Goal: Information Seeking & Learning: Find specific fact

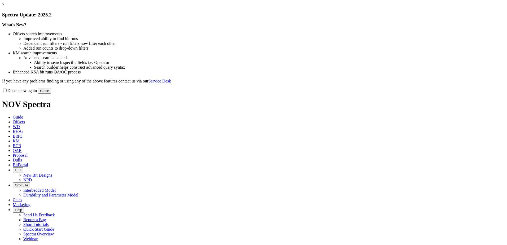
click at [5, 7] on link "×" at bounding box center [3, 4] width 2 height 5
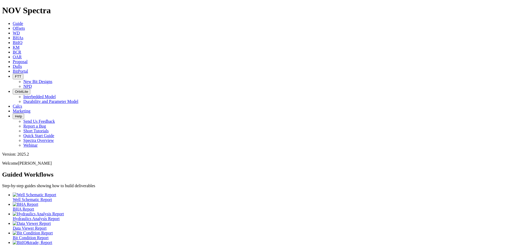
drag, startPoint x: 221, startPoint y: 7, endPoint x: 223, endPoint y: 9, distance: 2.8
click at [13, 64] on icon at bounding box center [13, 66] width 0 height 5
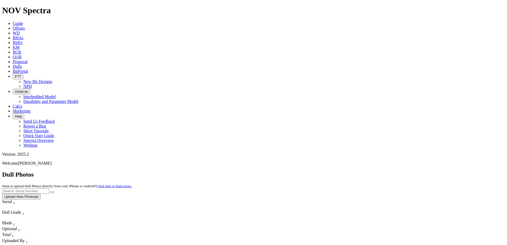
click at [49, 188] on input "text" at bounding box center [25, 191] width 47 height 6
paste input "A316718"
click at [54, 191] on button "submit" at bounding box center [52, 192] width 4 height 2
click at [49, 188] on input "A316718" at bounding box center [25, 191] width 47 height 6
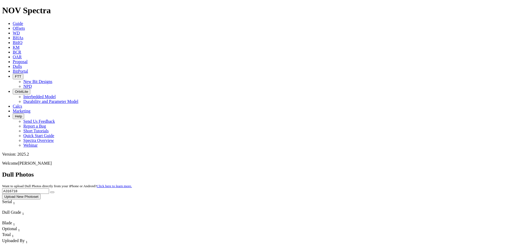
paste input "5281"
click at [54, 191] on button "submit" at bounding box center [52, 192] width 4 height 2
click at [49, 188] on input "A315281" at bounding box center [25, 191] width 47 height 6
paste input "6927"
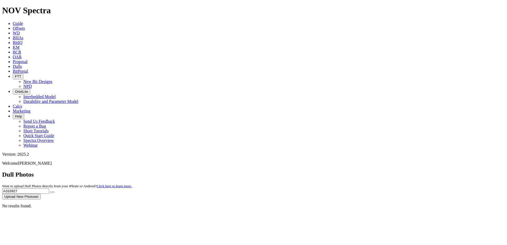
click at [54, 191] on button "submit" at bounding box center [52, 192] width 4 height 2
click at [49, 188] on input "A316927" at bounding box center [25, 191] width 47 height 6
drag, startPoint x: 387, startPoint y: 24, endPoint x: 430, endPoint y: 20, distance: 42.8
click at [49, 188] on input "A316927" at bounding box center [25, 191] width 47 height 6
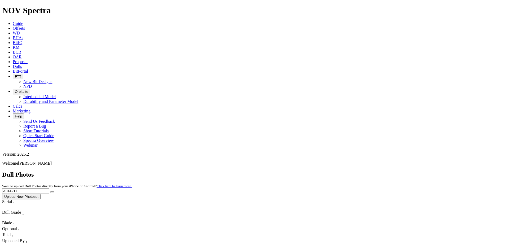
click at [54, 191] on button "submit" at bounding box center [52, 192] width 4 height 2
click at [49, 188] on input "A314217" at bounding box center [25, 191] width 47 height 6
paste input "04154"
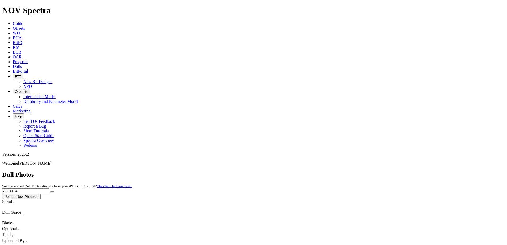
click at [54, 191] on button "submit" at bounding box center [52, 192] width 4 height 2
drag, startPoint x: 396, startPoint y: 23, endPoint x: 465, endPoint y: 20, distance: 68.7
click at [465, 188] on span "A304154 Upload New Photoset" at bounding box center [253, 193] width 502 height 10
click at [49, 188] on input "A304154" at bounding box center [25, 191] width 47 height 6
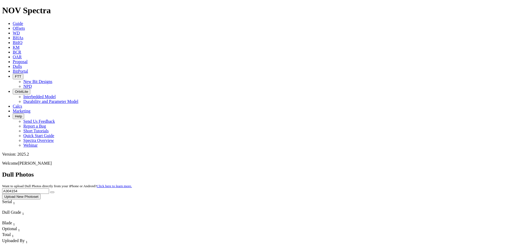
paste input "text"
type input "A304154"
drag, startPoint x: 395, startPoint y: 24, endPoint x: 359, endPoint y: 23, distance: 36.6
click at [359, 171] on div "Dull Photos Want to upload Dull Photos directly from your iPhone or Android? Cl…" at bounding box center [253, 185] width 502 height 28
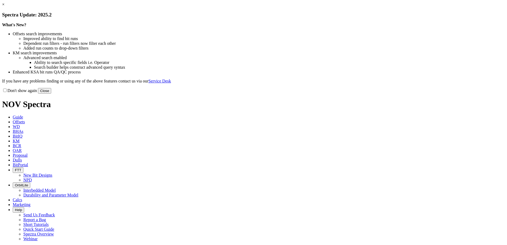
click at [51, 94] on button "Close" at bounding box center [44, 91] width 13 height 6
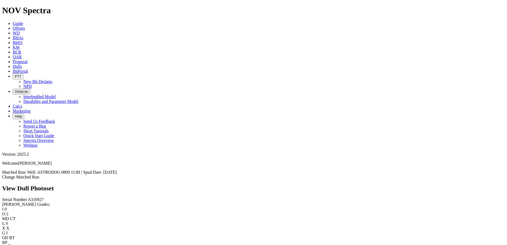
scroll to position [1067, 0]
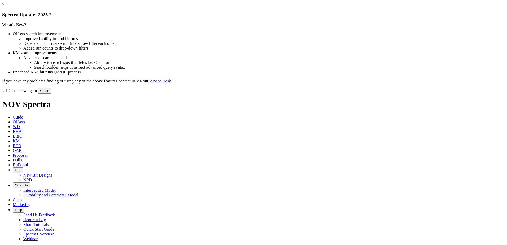
click at [51, 94] on button "Close" at bounding box center [44, 91] width 13 height 6
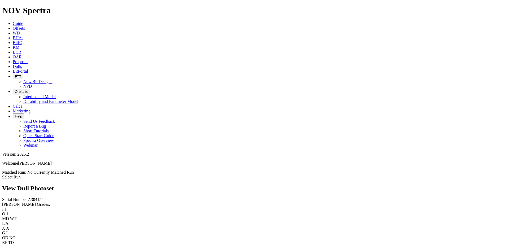
scroll to position [715, 0]
